Goal: Task Accomplishment & Management: Manage account settings

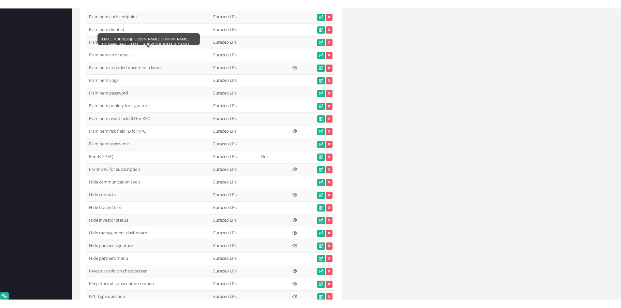
scroll to position [3621, 0]
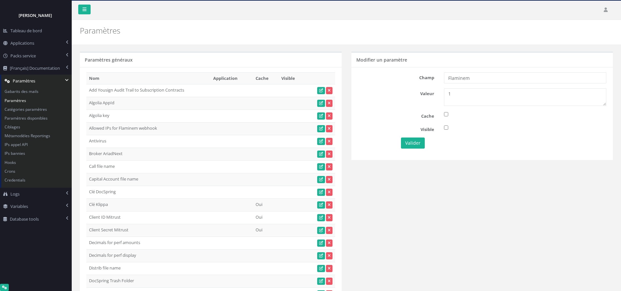
drag, startPoint x: 459, startPoint y: 85, endPoint x: 457, endPoint y: 95, distance: 10.0
click at [459, 86] on div "Champ Flaminem Valeur 1 Cache Visible Valider" at bounding box center [483, 113] width 262 height 93
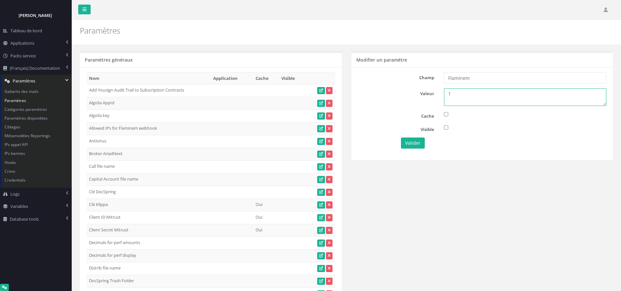
drag, startPoint x: 466, startPoint y: 96, endPoint x: 467, endPoint y: 99, distance: 3.5
click at [467, 99] on textarea "1" at bounding box center [525, 97] width 162 height 18
type textarea "1"
drag, startPoint x: 492, startPoint y: 81, endPoint x: 353, endPoint y: 82, distance: 139.2
click at [353, 82] on div "Champ Flaminem" at bounding box center [482, 77] width 259 height 11
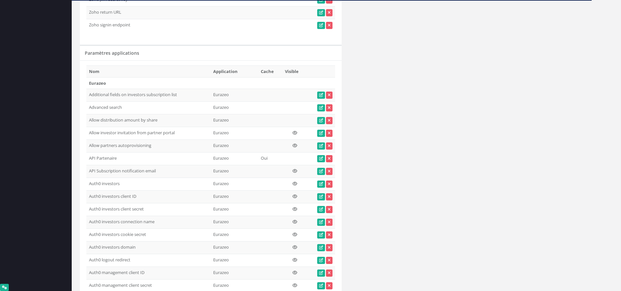
scroll to position [3256, 0]
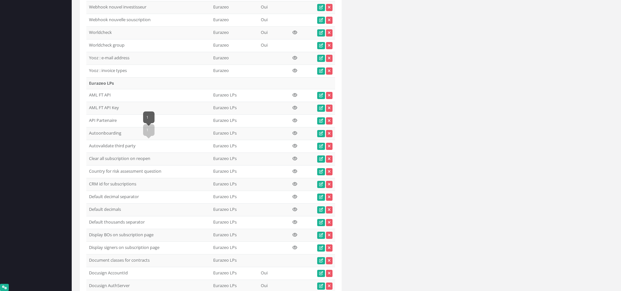
drag, startPoint x: 135, startPoint y: 145, endPoint x: 88, endPoint y: 143, distance: 47.0
click at [88, 143] on td "Autovalidate third party" at bounding box center [148, 146] width 124 height 13
click at [320, 147] on icon at bounding box center [321, 146] width 4 height 4
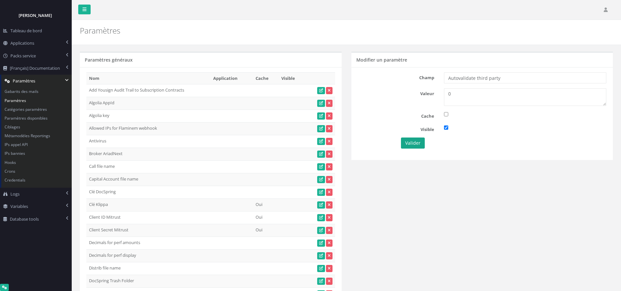
type textarea "0"
click at [406, 140] on button "Valider" at bounding box center [413, 143] width 24 height 11
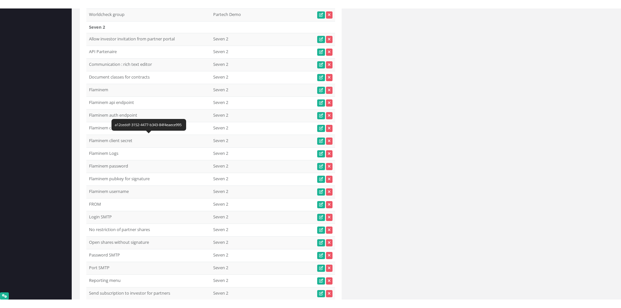
scroll to position [6049, 0]
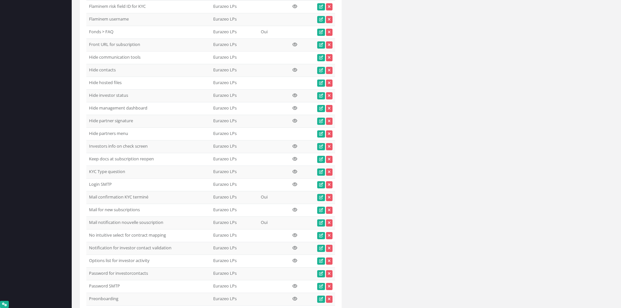
scroll to position [3787, 0]
